Goal: Task Accomplishment & Management: Use online tool/utility

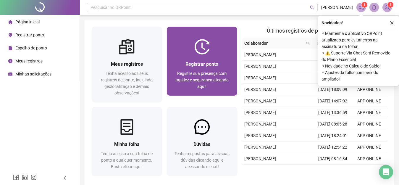
click at [202, 73] on span "Registre sua presença com rapidez e segurança clicando aqui!" at bounding box center [201, 80] width 53 height 18
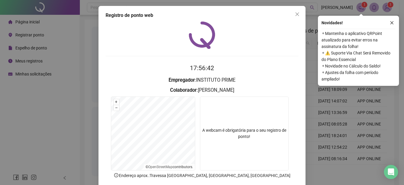
scroll to position [33, 0]
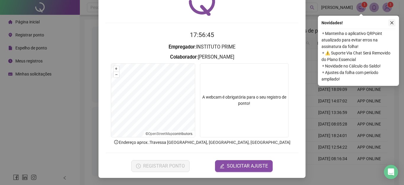
click at [393, 20] on button "button" at bounding box center [391, 22] width 7 height 7
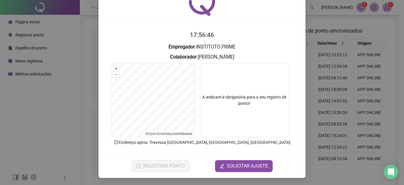
scroll to position [0, 0]
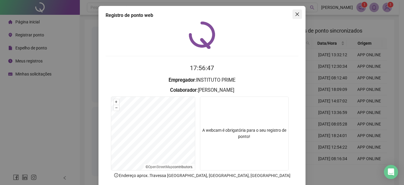
click at [297, 12] on icon "close" at bounding box center [297, 14] width 5 height 5
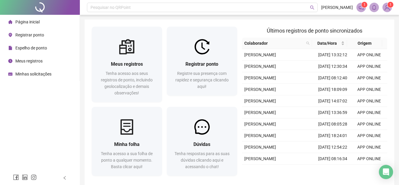
click at [40, 33] on span "Registrar ponto" at bounding box center [29, 35] width 29 height 5
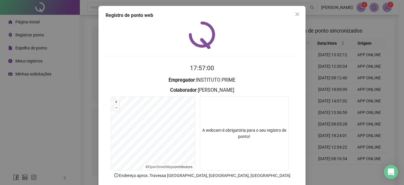
scroll to position [33, 0]
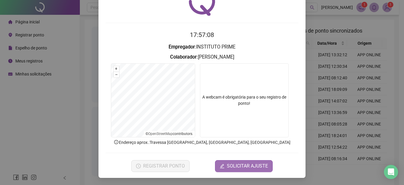
click at [238, 168] on span "SOLICITAR AJUSTE" at bounding box center [247, 165] width 41 height 7
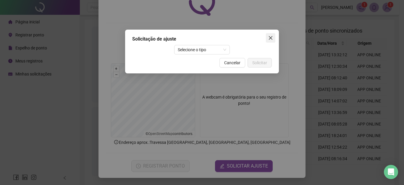
click at [270, 40] on icon "close" at bounding box center [270, 37] width 5 height 5
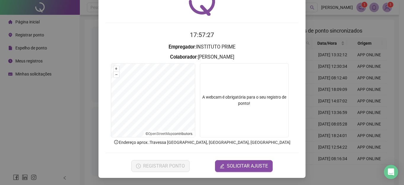
scroll to position [0, 0]
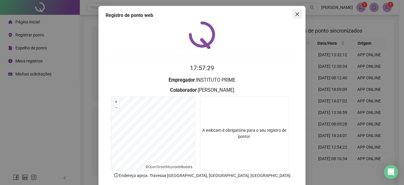
click at [293, 11] on button "Close" at bounding box center [296, 13] width 9 height 9
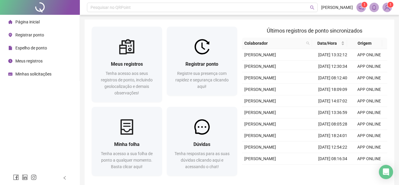
click at [38, 33] on span "Registrar ponto" at bounding box center [29, 35] width 29 height 5
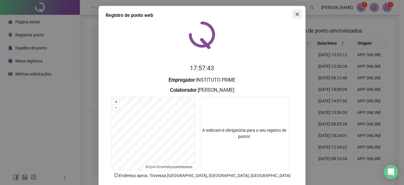
click at [295, 12] on icon "close" at bounding box center [297, 14] width 5 height 5
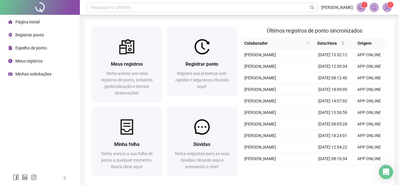
click at [390, 8] on img at bounding box center [387, 7] width 9 height 9
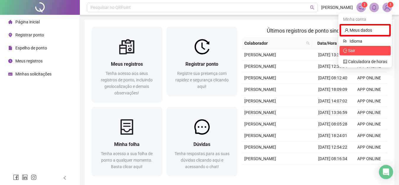
click at [355, 53] on span "Sair" at bounding box center [365, 50] width 44 height 7
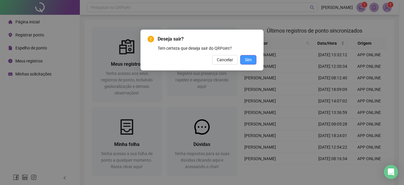
click at [250, 61] on span "Sim" at bounding box center [248, 59] width 7 height 7
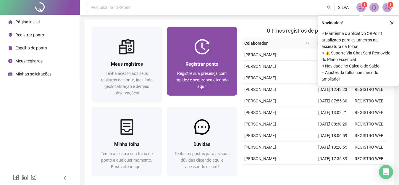
click at [189, 63] on span "Registrar ponto" at bounding box center [201, 64] width 33 height 6
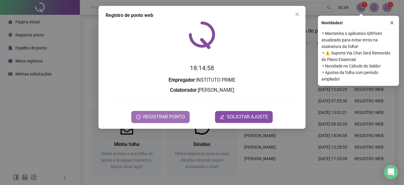
click at [164, 117] on span "REGISTRAR PONTO" at bounding box center [164, 116] width 42 height 7
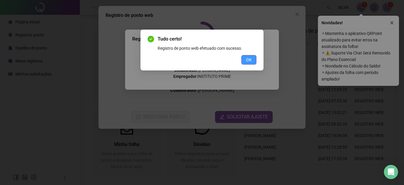
click at [249, 59] on span "OK" at bounding box center [249, 59] width 6 height 7
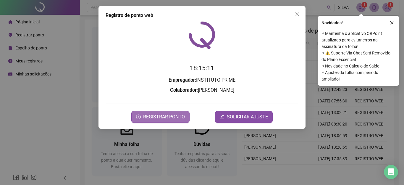
click at [159, 114] on span "REGISTRAR PONTO" at bounding box center [164, 116] width 42 height 7
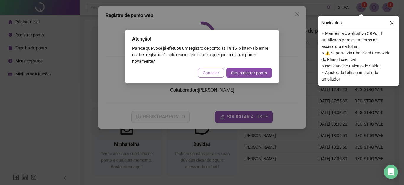
click at [215, 73] on span "Cancelar" at bounding box center [211, 72] width 16 height 7
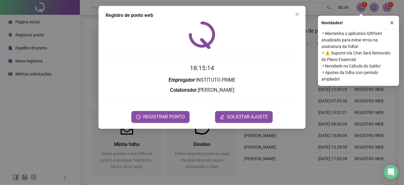
drag, startPoint x: 296, startPoint y: 11, endPoint x: 326, endPoint y: 16, distance: 30.8
click at [296, 12] on button "Close" at bounding box center [296, 13] width 9 height 9
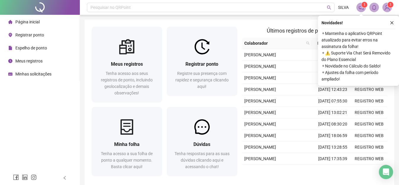
click at [391, 22] on icon "close" at bounding box center [392, 23] width 4 height 4
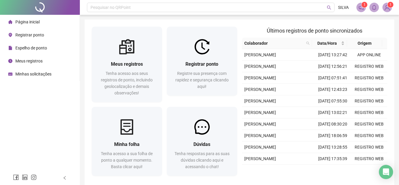
click at [387, 7] on img at bounding box center [387, 7] width 9 height 9
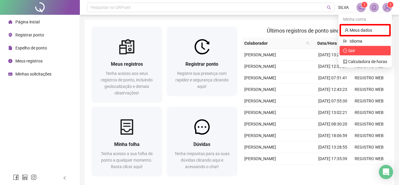
click at [350, 49] on span "Sair" at bounding box center [351, 50] width 7 height 5
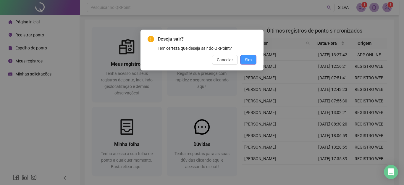
click at [250, 60] on span "Sim" at bounding box center [248, 59] width 7 height 7
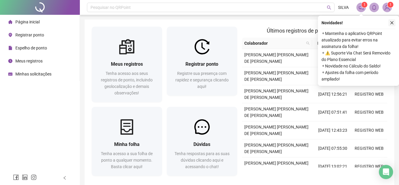
click at [390, 22] on icon "close" at bounding box center [392, 23] width 4 height 4
